Goal: Information Seeking & Learning: Learn about a topic

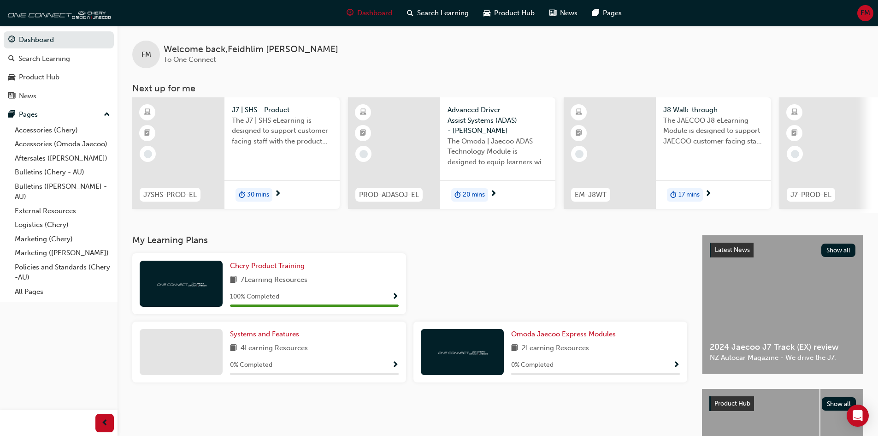
scroll to position [46, 0]
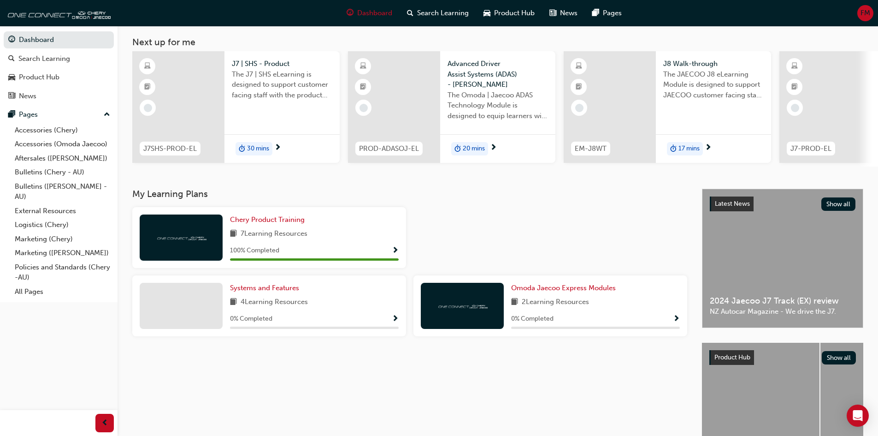
click at [678, 323] on span "Show Progress" at bounding box center [676, 319] width 7 height 8
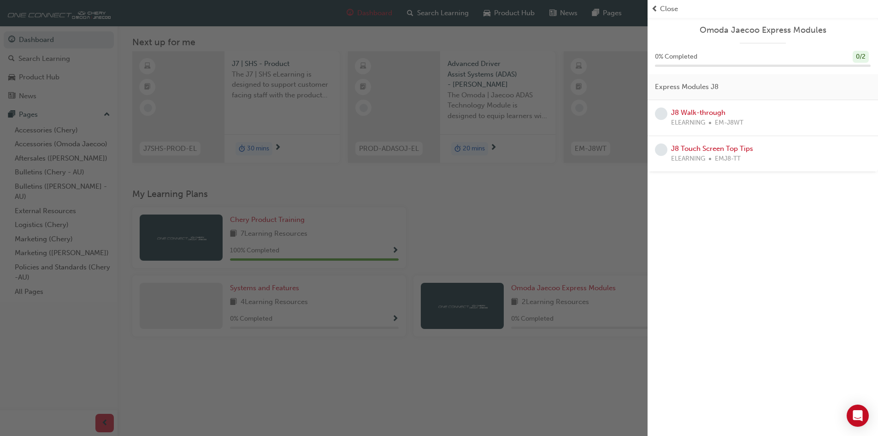
click at [531, 248] on div "button" at bounding box center [324, 218] width 648 height 436
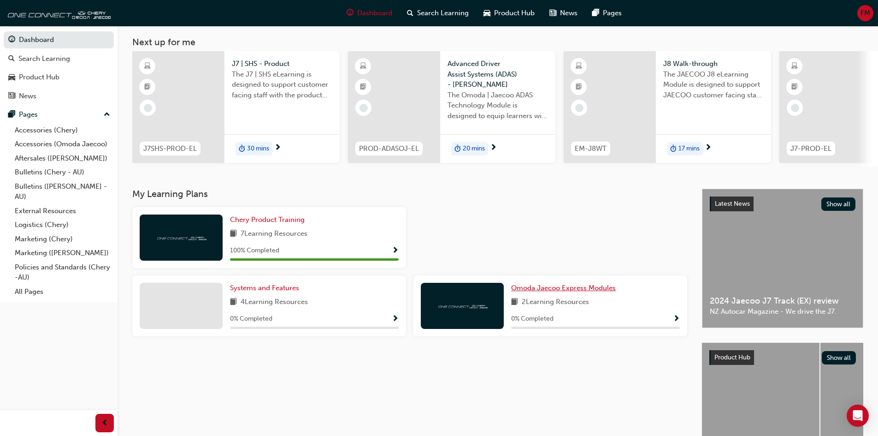
click at [532, 288] on span "Omoda Jaecoo Express Modules" at bounding box center [563, 288] width 105 height 8
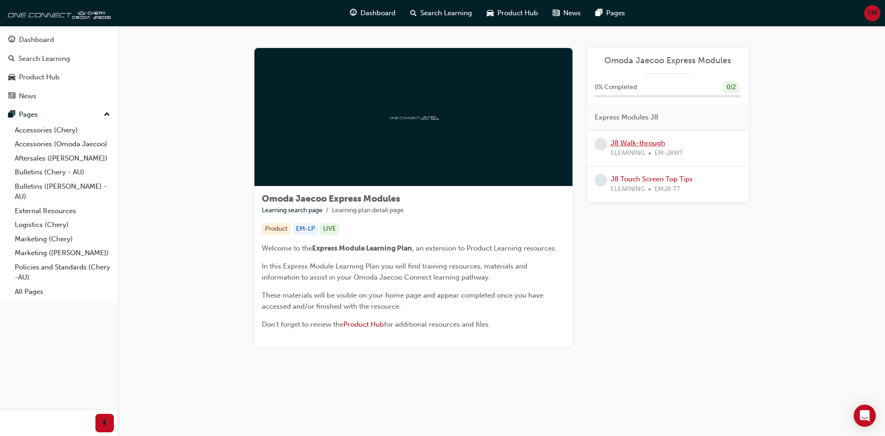
click at [641, 144] on link "J8 Walk-through" at bounding box center [638, 143] width 54 height 8
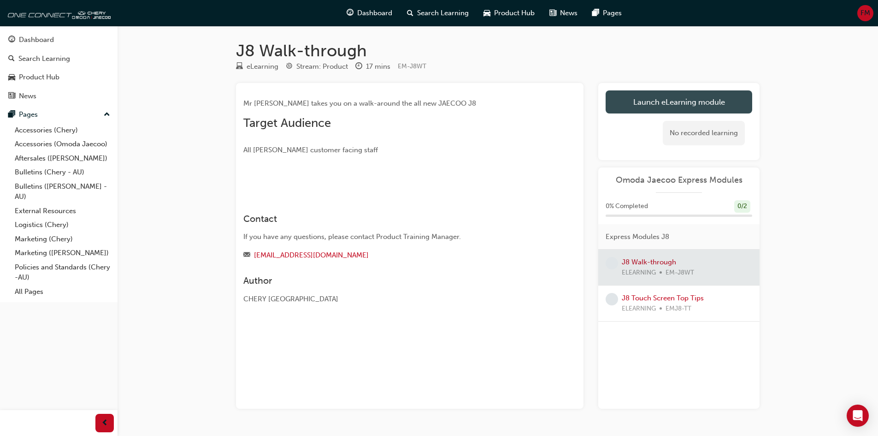
click at [674, 98] on link "Launch eLearning module" at bounding box center [679, 101] width 147 height 23
